Goal: Book appointment/travel/reservation

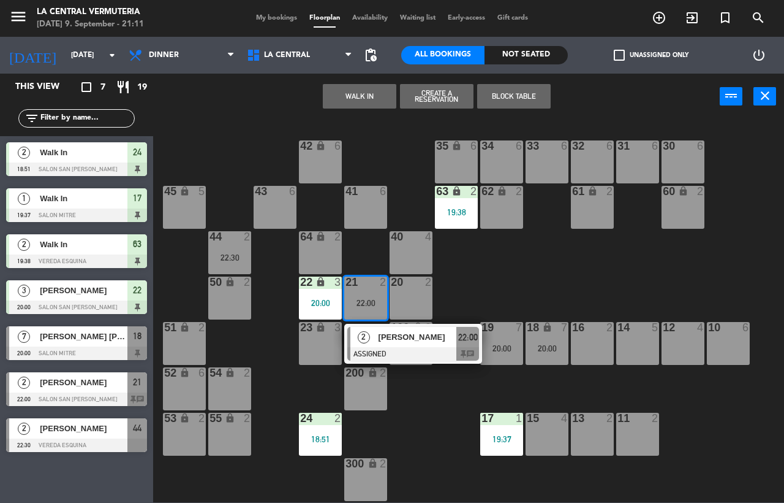
click at [416, 428] on div "42 lock 6 35 lock 6 34 6 33 6 32 6 31 6 30 6 43 6 41 6 60 lock 2 61 lock 2 62 l…" at bounding box center [472, 310] width 623 height 383
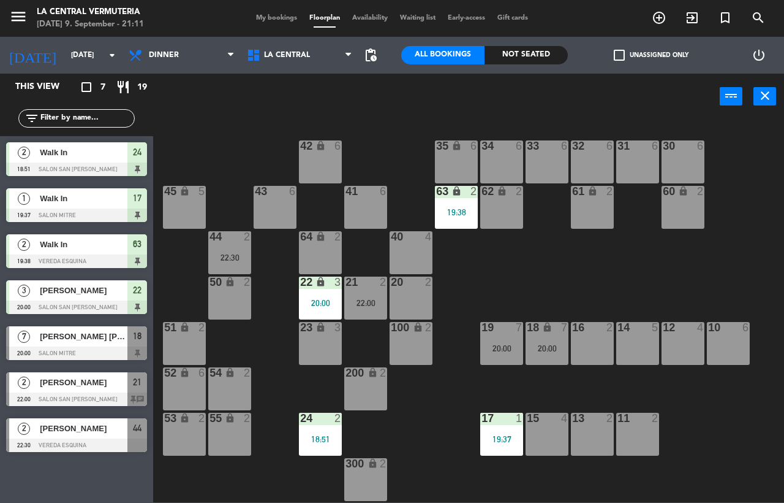
click at [94, 351] on div at bounding box center [76, 352] width 141 height 13
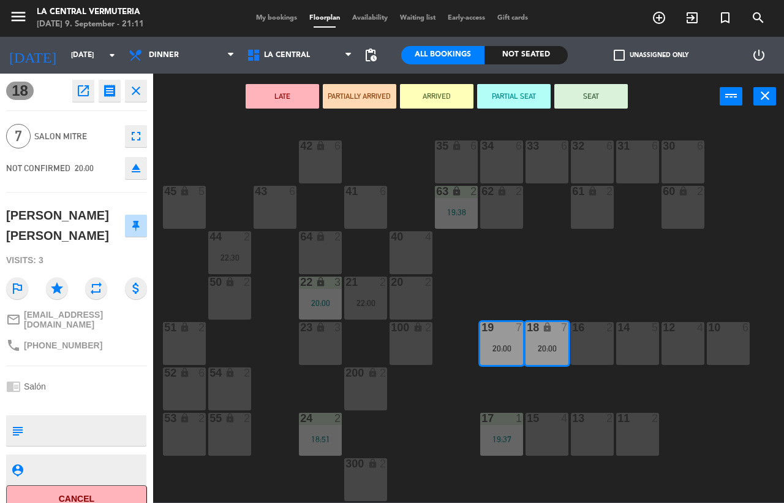
click at [493, 402] on div "42 lock 6 35 lock 6 34 6 33 6 32 6 31 6 30 6 43 6 41 6 60 lock 2 61 lock 2 62 l…" at bounding box center [472, 310] width 623 height 383
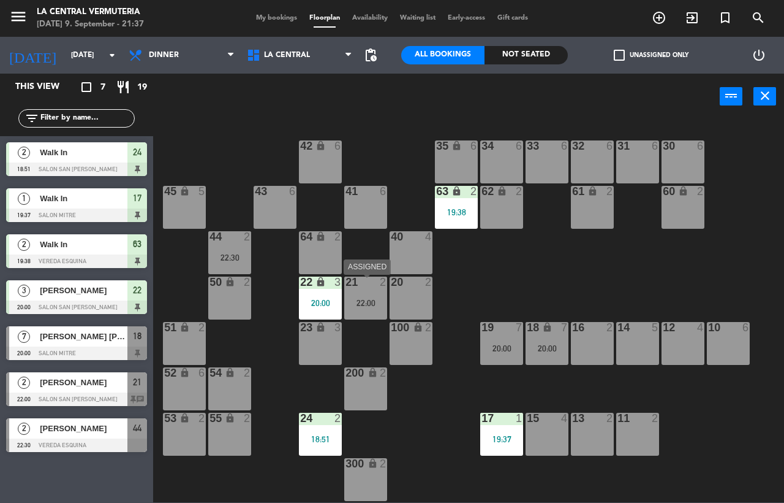
click at [371, 309] on div "21 2 22:00" at bounding box center [365, 297] width 43 height 43
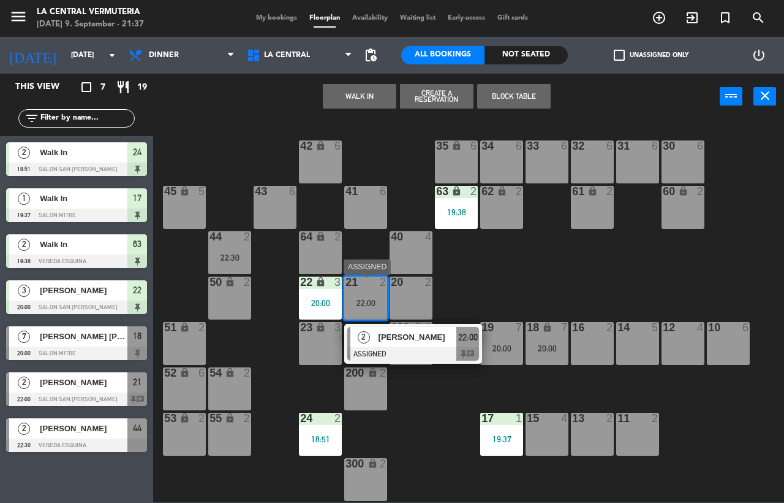
click at [398, 338] on span "[PERSON_NAME]" at bounding box center [418, 336] width 78 height 13
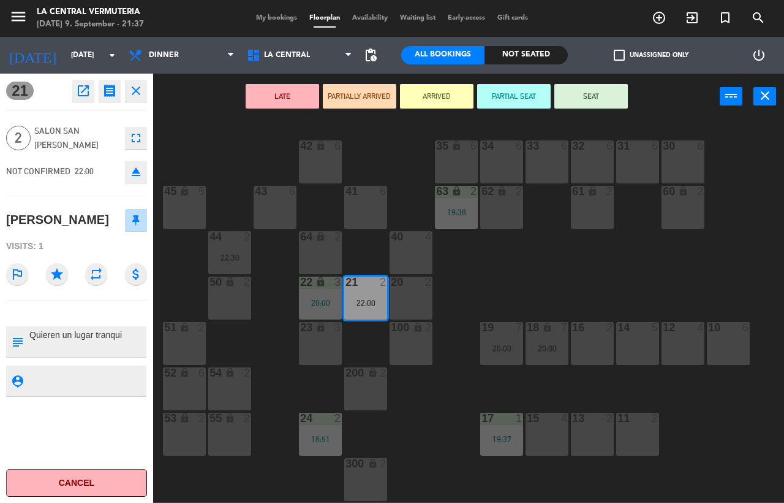
click at [425, 401] on div "42 lock 6 35 lock 6 34 6 33 6 32 6 31 6 30 6 43 6 41 6 60 lock 2 61 lock 2 62 l…" at bounding box center [472, 310] width 623 height 383
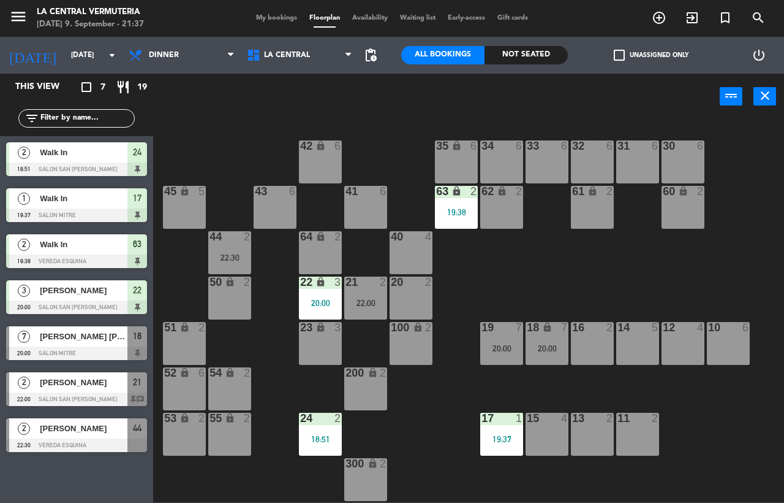
scroll to position [45, 0]
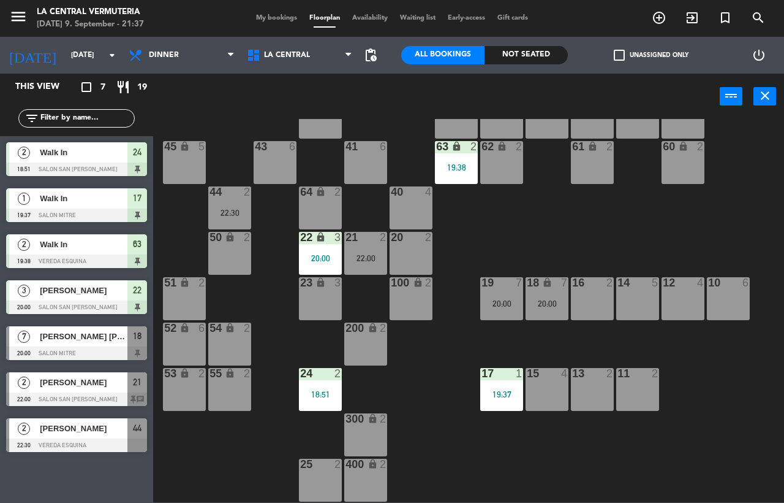
click at [609, 382] on div "13 2" at bounding box center [592, 389] width 43 height 43
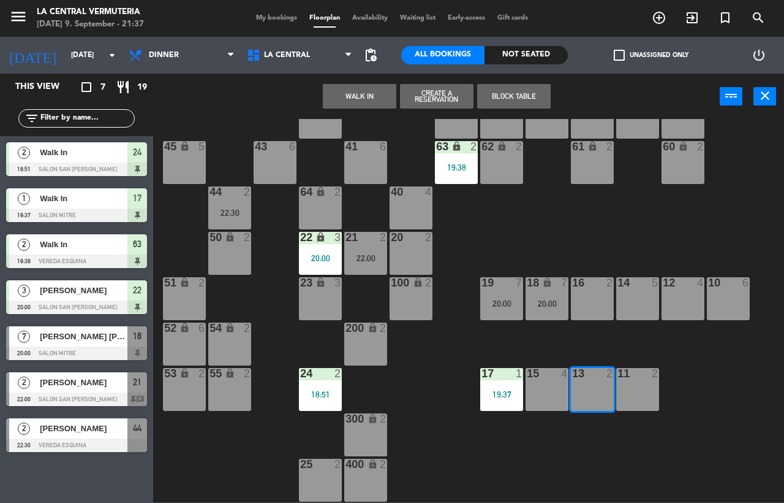
click at [376, 95] on button "WALK IN" at bounding box center [360, 96] width 74 height 25
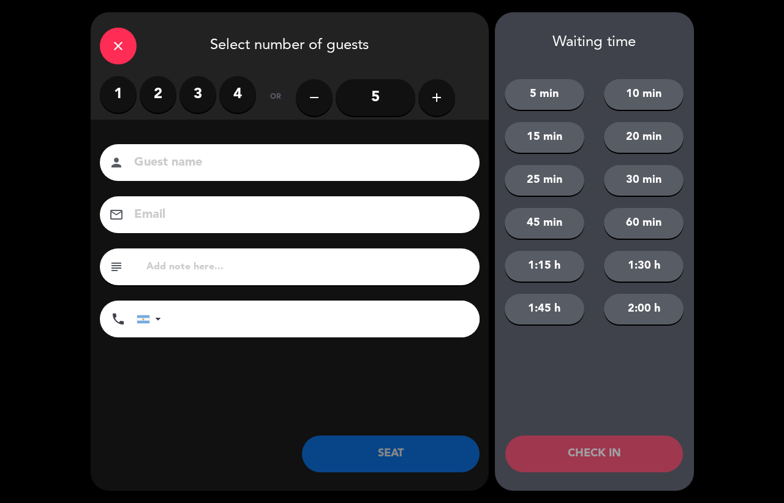
click at [151, 107] on label "2" at bounding box center [158, 94] width 37 height 37
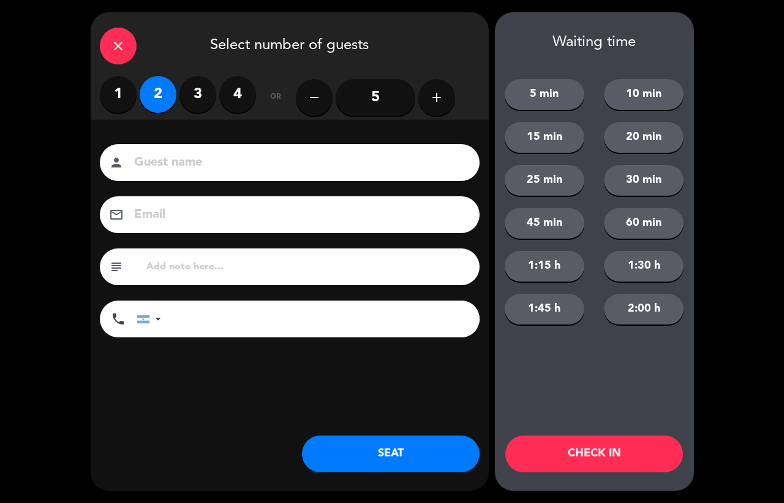
click at [333, 445] on button "SEAT" at bounding box center [391, 453] width 178 height 37
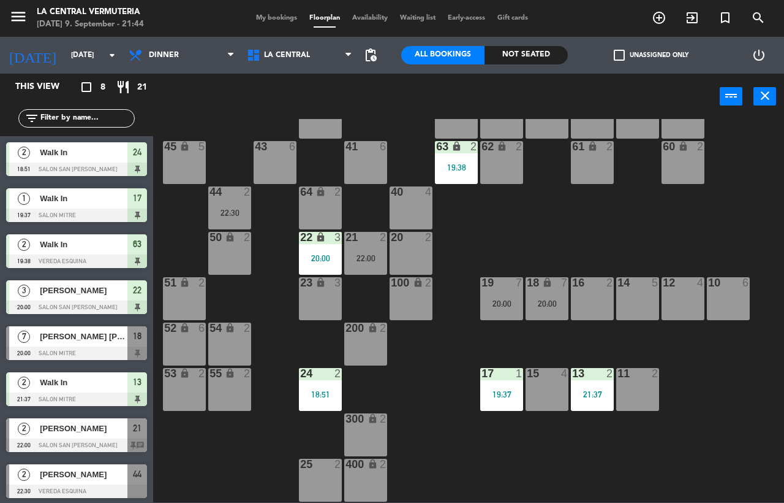
click at [455, 303] on div "42 lock 6 35 lock 6 34 6 33 6 32 6 31 6 30 6 43 6 41 6 60 lock 2 61 lock 2 62 l…" at bounding box center [472, 310] width 623 height 383
click at [346, 260] on div "22:00" at bounding box center [365, 258] width 43 height 9
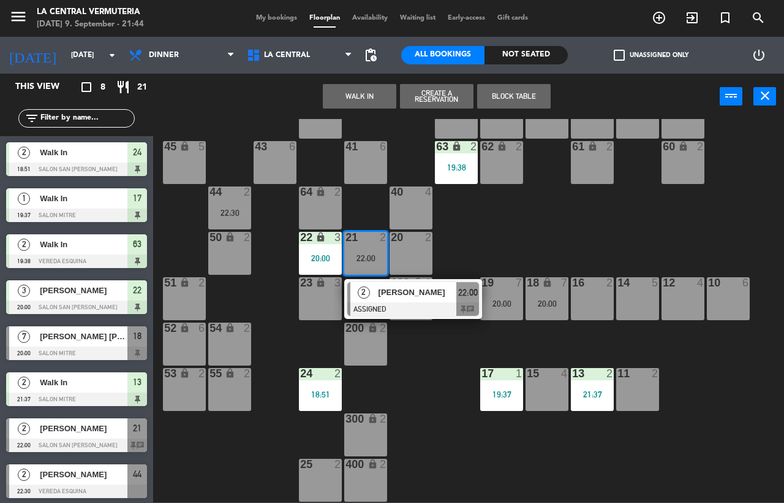
click at [283, 330] on div "42 lock 6 35 lock 6 34 6 33 6 32 6 31 6 30 6 43 6 41 6 60 lock 2 61 lock 2 62 l…" at bounding box center [472, 310] width 623 height 383
